Goal: Task Accomplishment & Management: Use online tool/utility

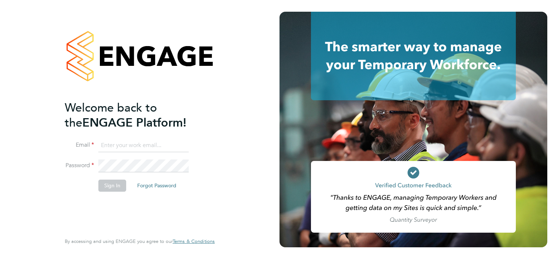
type input "nicola.stanley@justice.gov.uk"
click at [105, 186] on button "Sign In" at bounding box center [112, 186] width 28 height 12
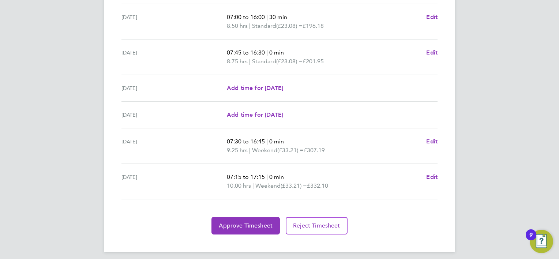
scroll to position [267, 0]
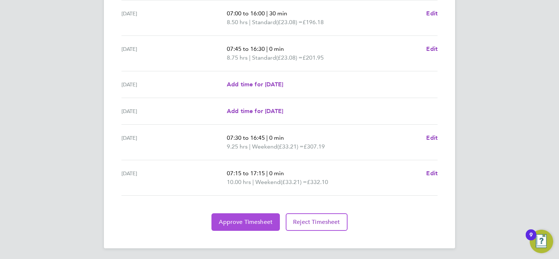
click at [227, 215] on button "Approve Timesheet" at bounding box center [245, 222] width 68 height 18
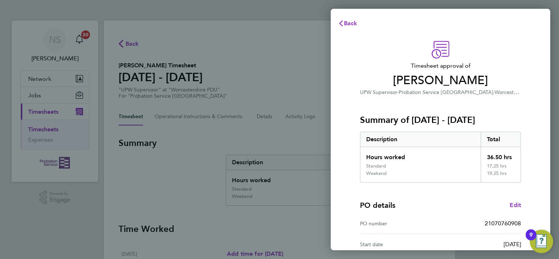
scroll to position [98, 0]
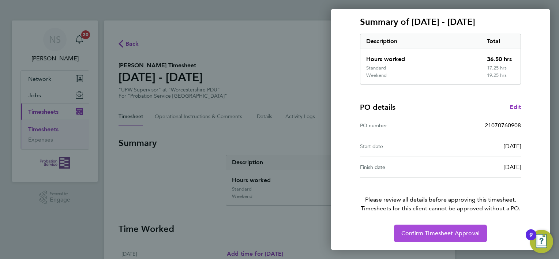
click at [424, 234] on span "Confirm Timesheet Approval" at bounding box center [440, 233] width 78 height 7
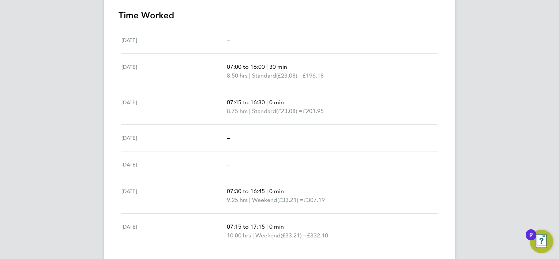
scroll to position [232, 0]
